Goal: Navigation & Orientation: Find specific page/section

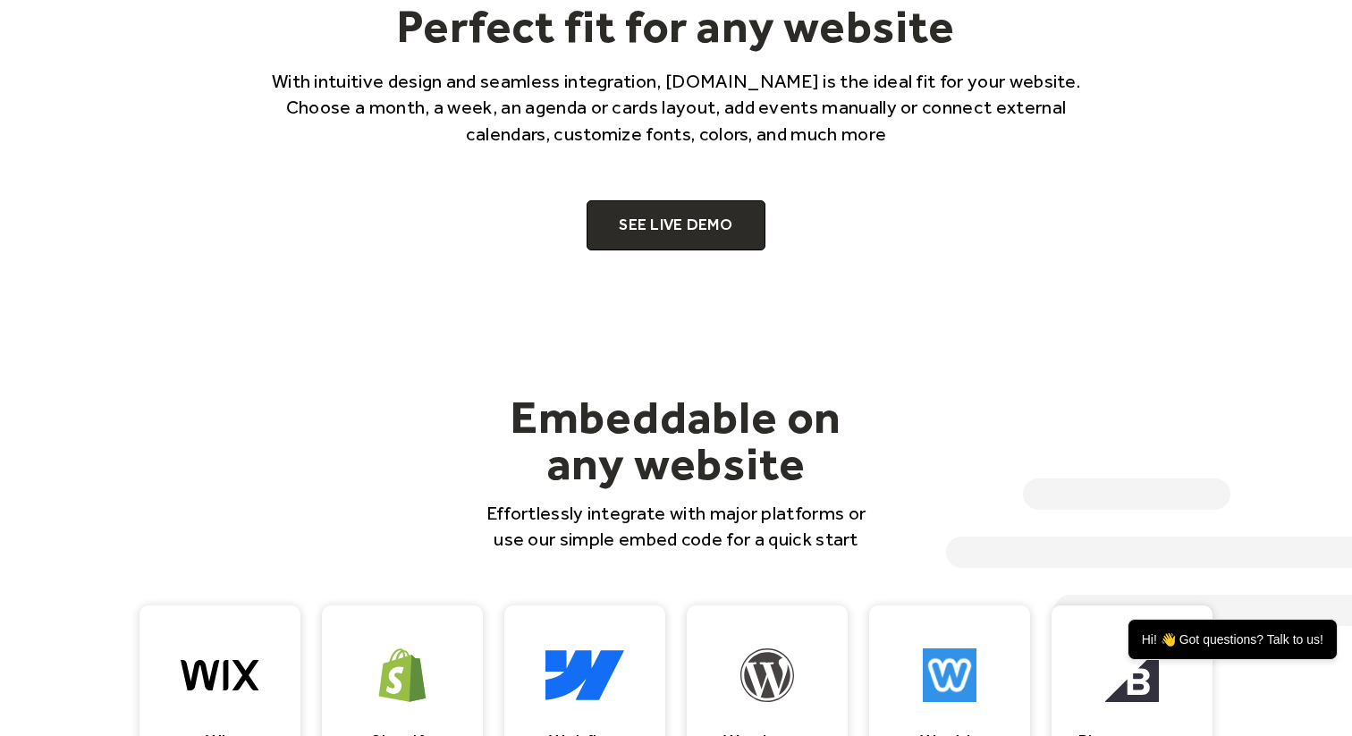
scroll to position [1067, 0]
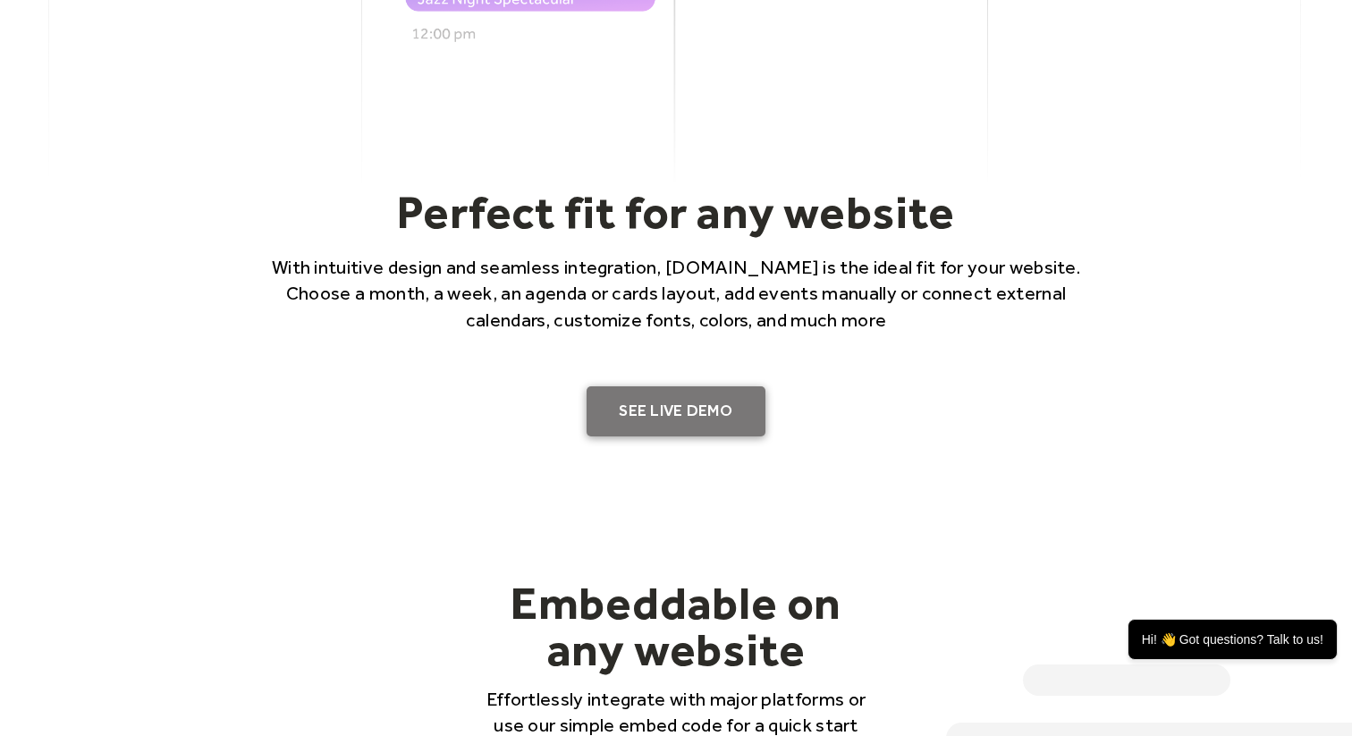
click at [687, 390] on link "SEE LIVE DEMO" at bounding box center [676, 411] width 179 height 50
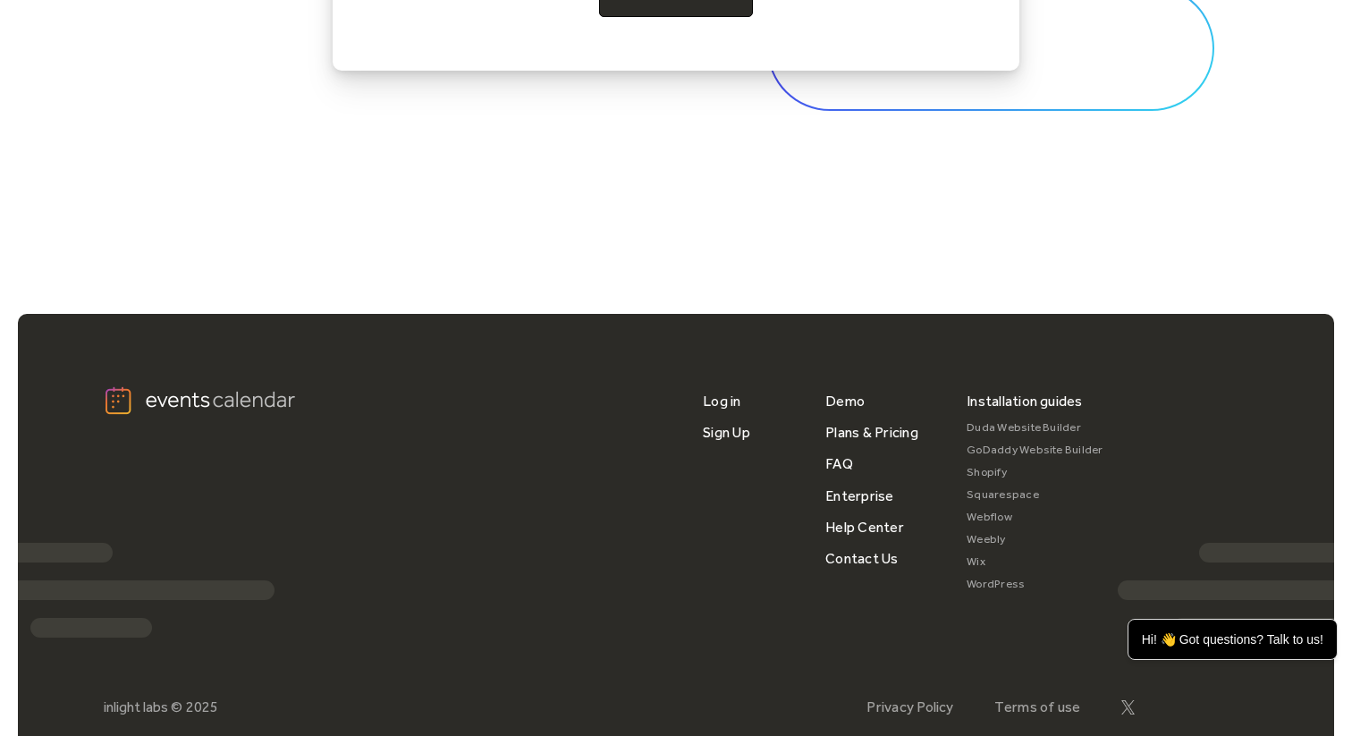
scroll to position [5965, 0]
